Goal: Task Accomplishment & Management: Use online tool/utility

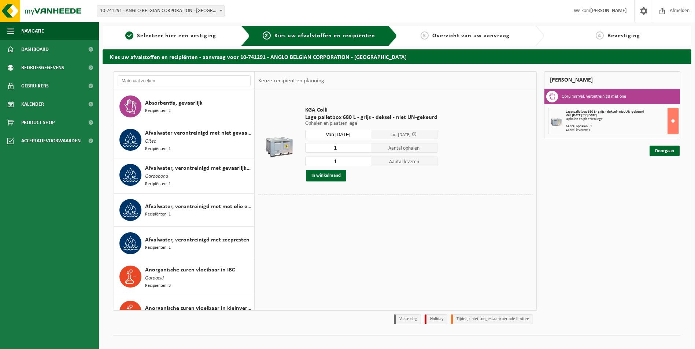
scroll to position [969, 0]
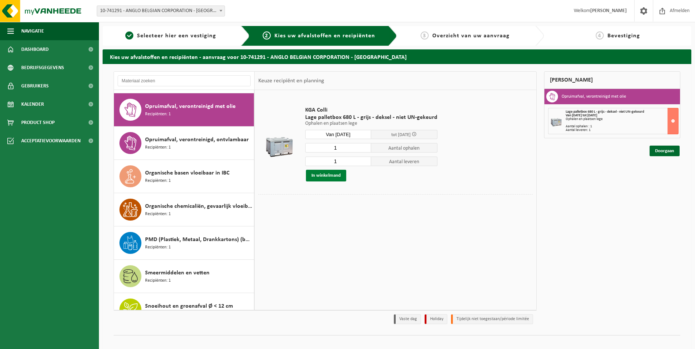
click at [337, 177] on button "In winkelmand" at bounding box center [326, 176] width 40 height 12
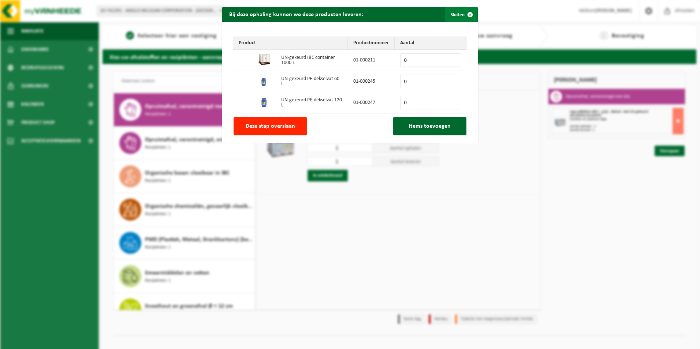
click at [467, 15] on span "button" at bounding box center [470, 14] width 15 height 15
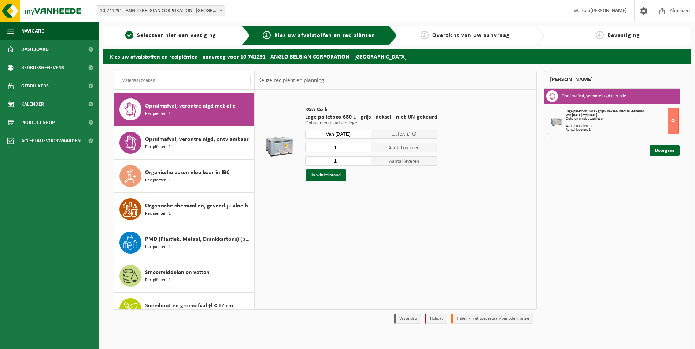
scroll to position [0, 0]
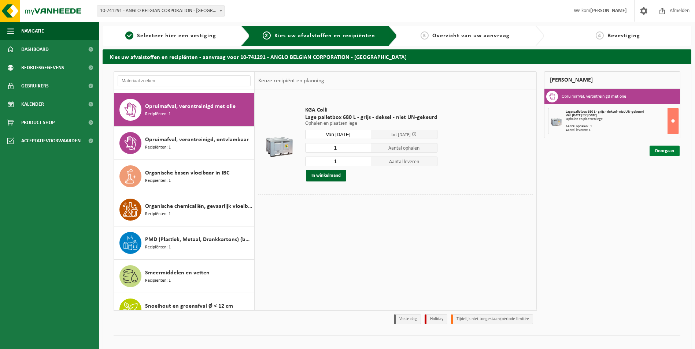
click at [660, 153] on link "Doorgaan" at bounding box center [664, 151] width 30 height 11
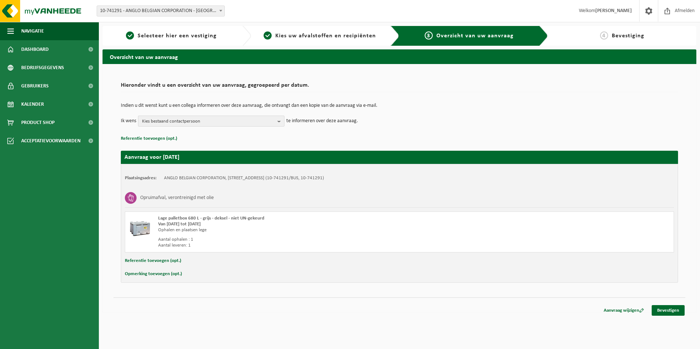
click at [281, 123] on b "button" at bounding box center [281, 121] width 7 height 10
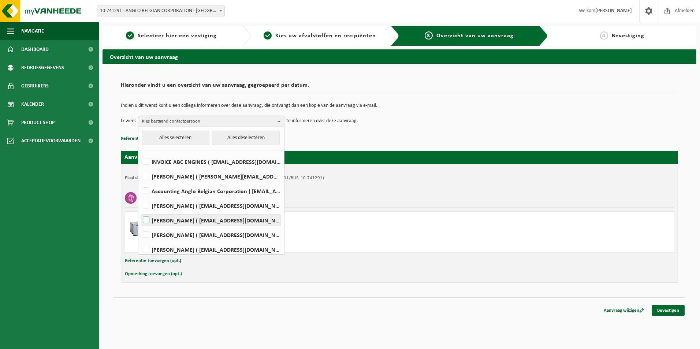
click at [148, 219] on label "FRANKY DE GHOUY ( fdg@abc-engines.com )" at bounding box center [210, 220] width 139 height 11
click at [140, 211] on input "FRANKY DE GHOUY ( fdg@abc-engines.com )" at bounding box center [140, 211] width 0 height 0
checkbox input "true"
click at [667, 313] on link "Bevestigen" at bounding box center [668, 310] width 33 height 11
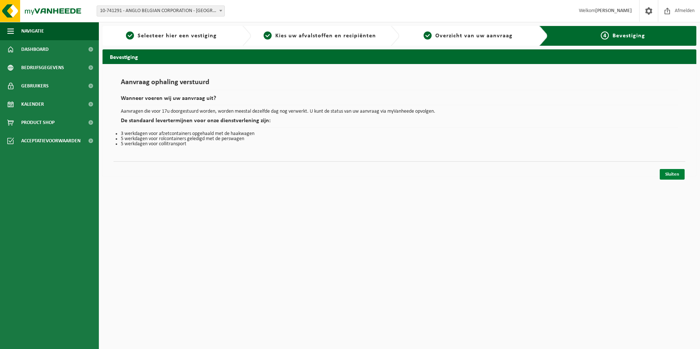
click at [675, 177] on link "Sluiten" at bounding box center [672, 174] width 25 height 11
